Goal: Information Seeking & Learning: Learn about a topic

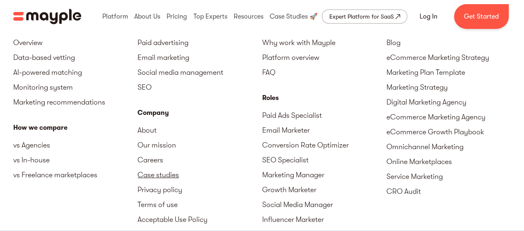
scroll to position [2959, 0]
click at [165, 167] on link "Careers" at bounding box center [199, 159] width 124 height 15
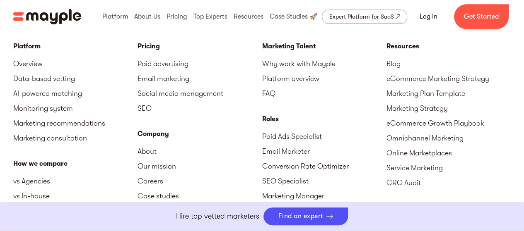
scroll to position [2075, 0]
click at [178, 77] on link "Email marketing" at bounding box center [199, 78] width 124 height 15
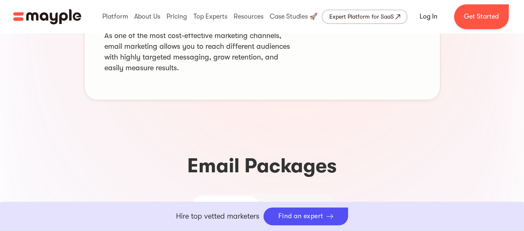
scroll to position [569, 0]
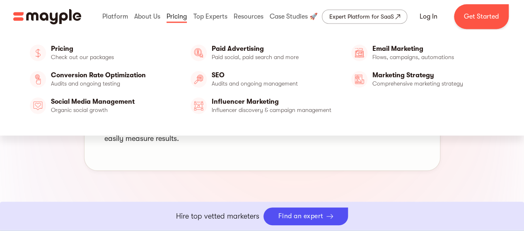
click at [177, 17] on link at bounding box center [176, 16] width 24 height 27
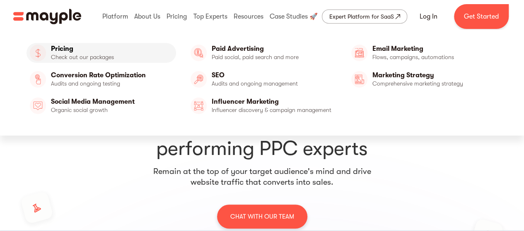
click at [169, 58] on link "Pricing" at bounding box center [101, 53] width 149 height 20
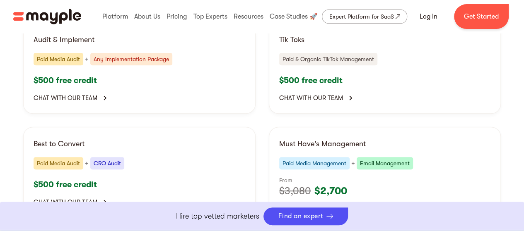
scroll to position [1723, 0]
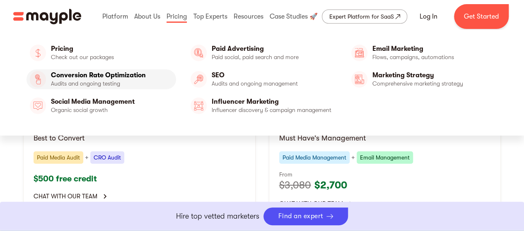
click at [154, 73] on link "Conversion Rate Optimization" at bounding box center [101, 80] width 149 height 20
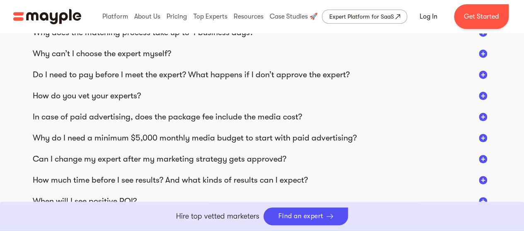
scroll to position [1901, 0]
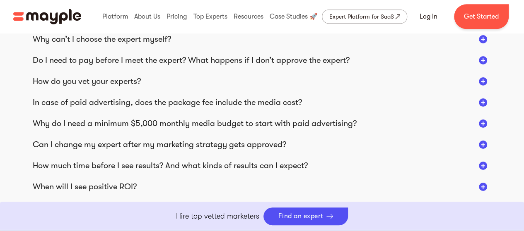
click at [480, 63] on div at bounding box center [483, 60] width 8 height 8
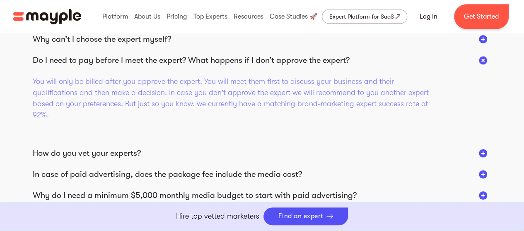
click at [519, 60] on div "Frequently asked questions Who is my main point of contact? And how would we co…" at bounding box center [262, 127] width 524 height 591
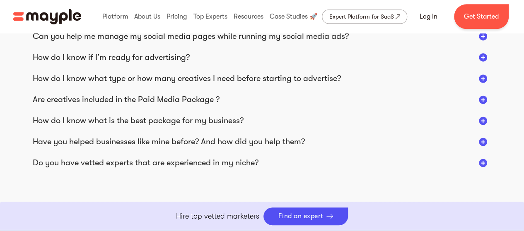
scroll to position [2074, 0]
